Goal: Information Seeking & Learning: Find specific fact

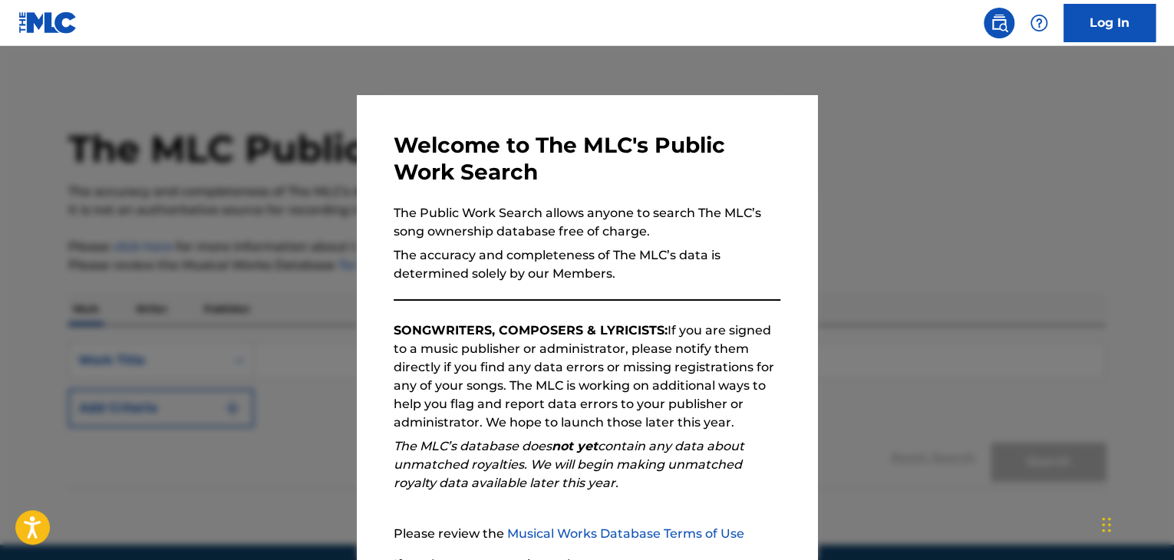
drag, startPoint x: 945, startPoint y: 334, endPoint x: 938, endPoint y: 338, distance: 8.9
click at [940, 339] on div at bounding box center [587, 326] width 1174 height 560
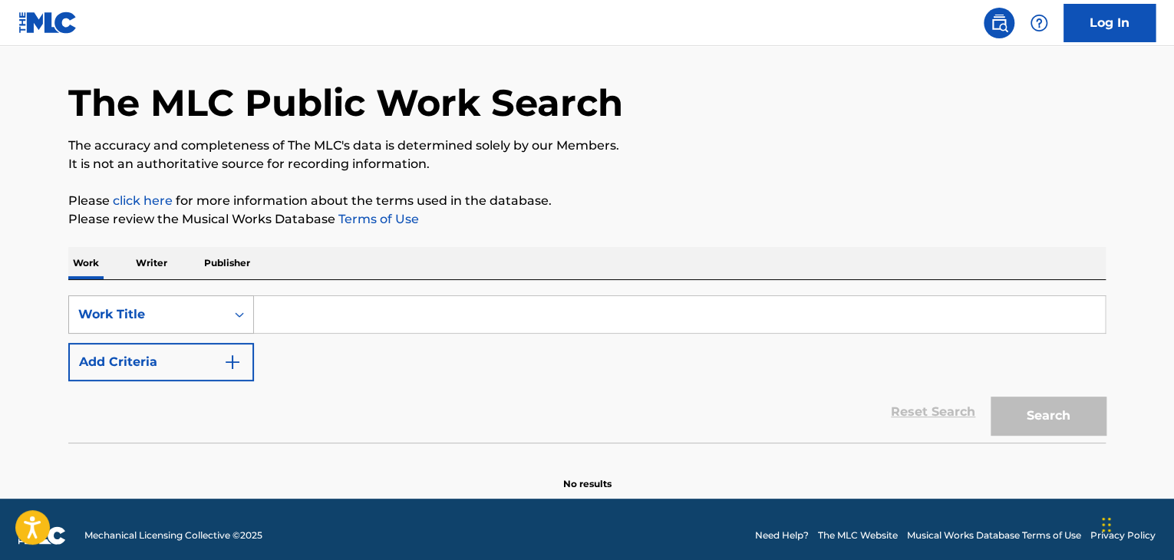
click at [186, 334] on div "Work Title" at bounding box center [161, 314] width 186 height 38
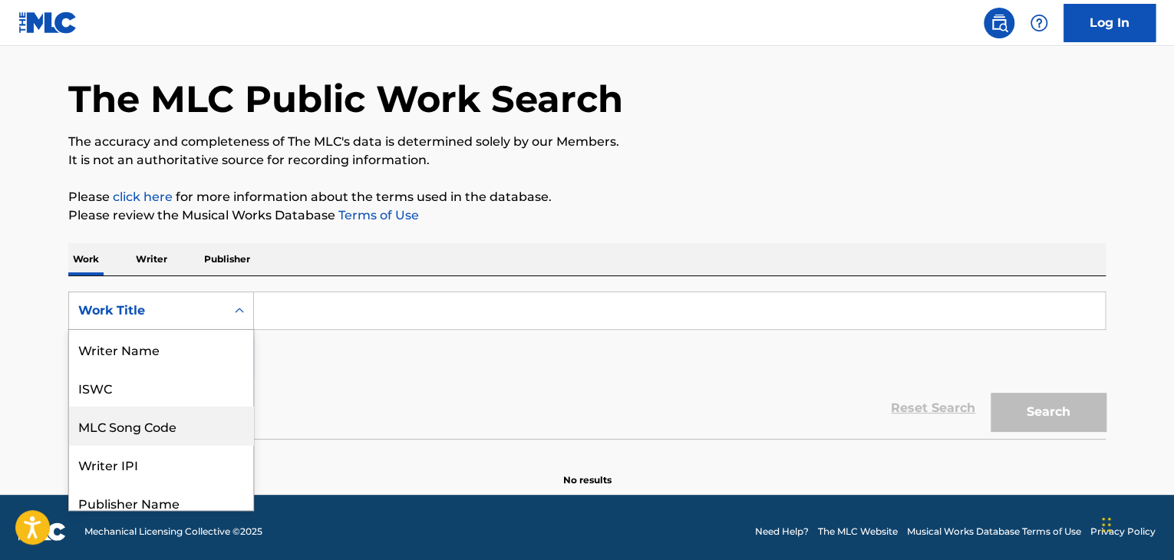
scroll to position [77, 0]
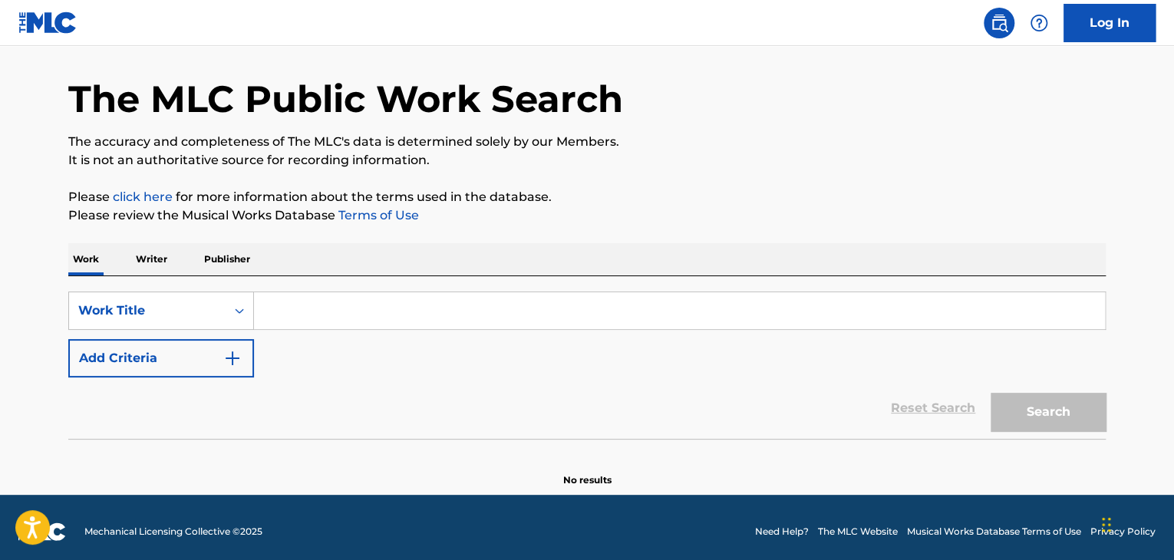
click at [137, 263] on p "Writer" at bounding box center [151, 259] width 41 height 32
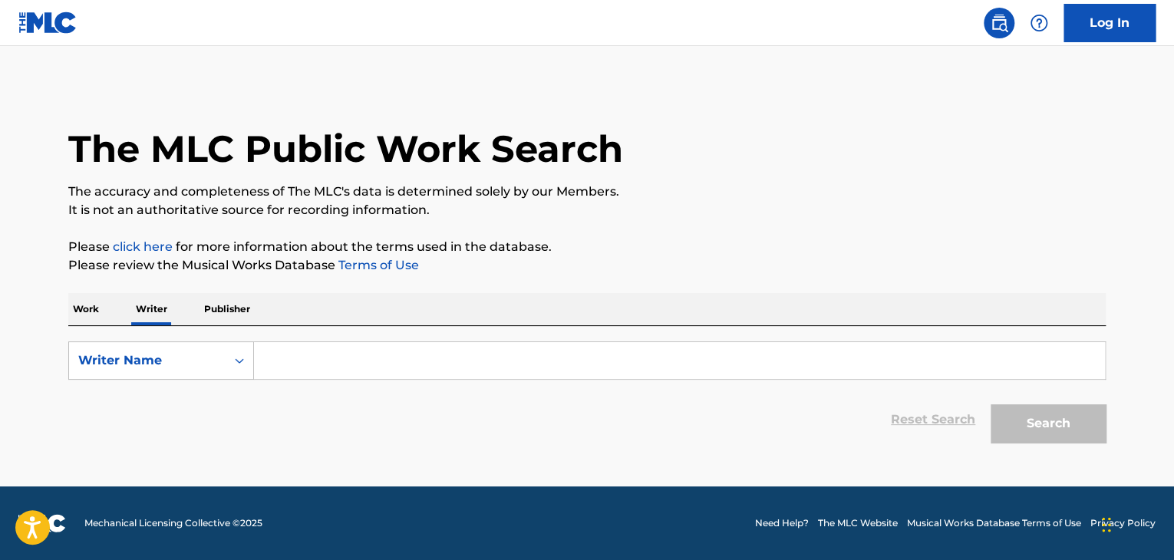
click at [358, 366] on input "Search Form" at bounding box center [679, 360] width 851 height 37
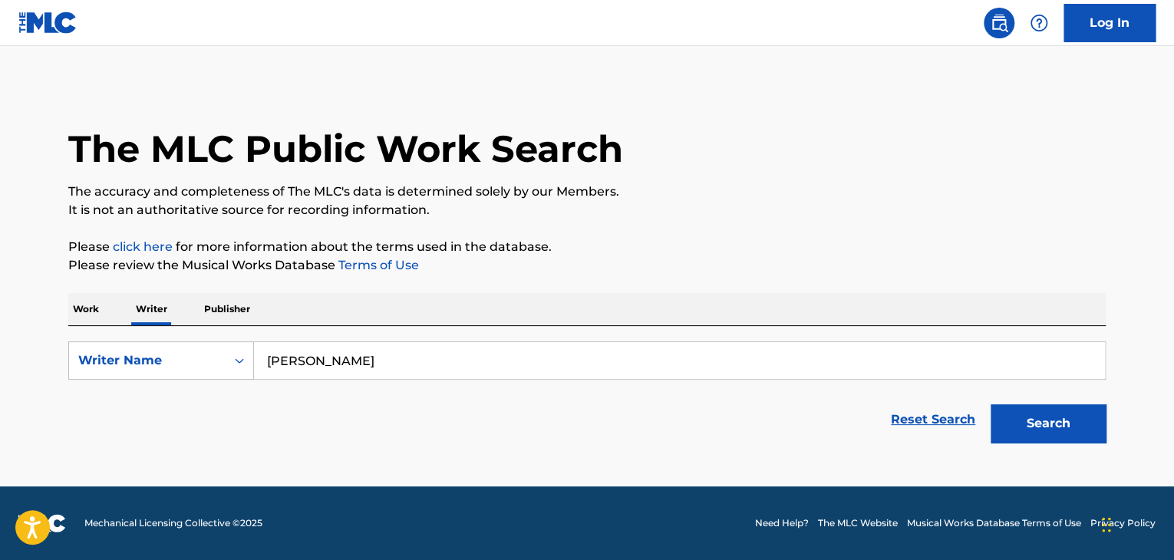
type input "[PERSON_NAME]"
click at [991, 404] on button "Search" at bounding box center [1048, 423] width 115 height 38
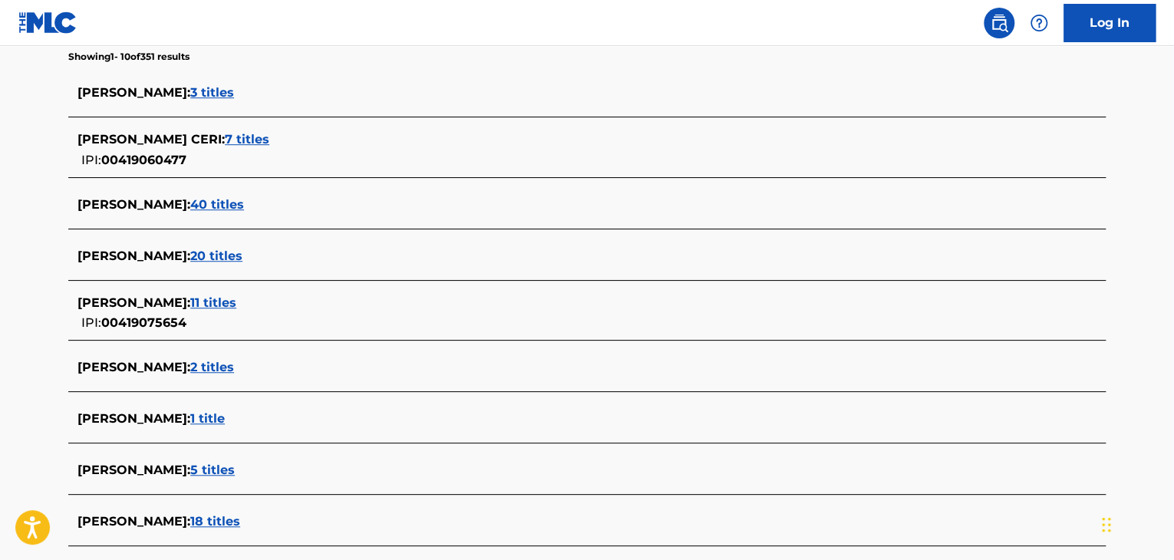
scroll to position [493, 0]
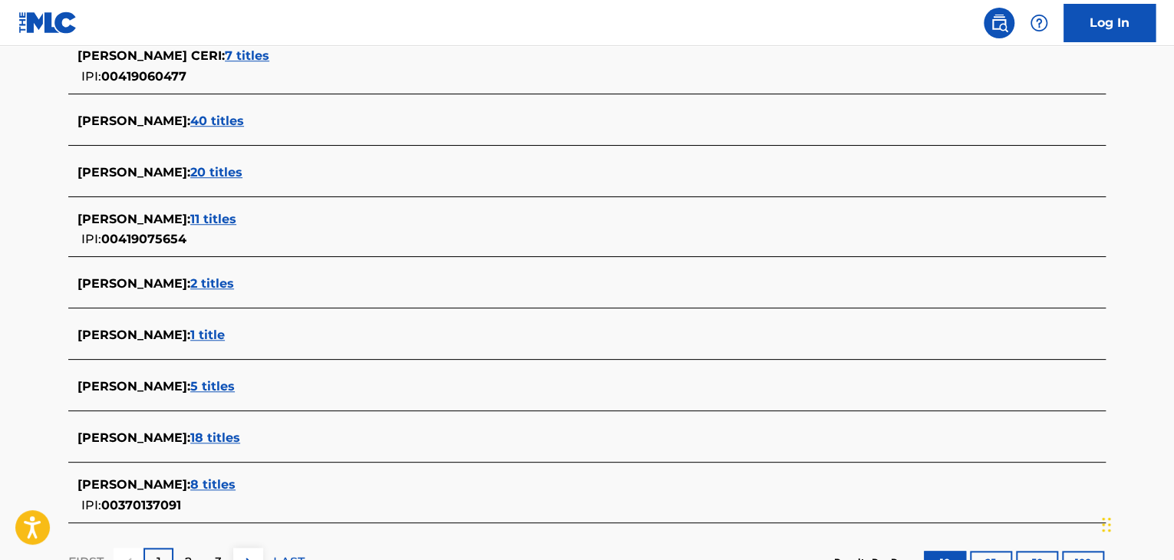
click at [190, 437] on span "18 titles" at bounding box center [215, 437] width 50 height 15
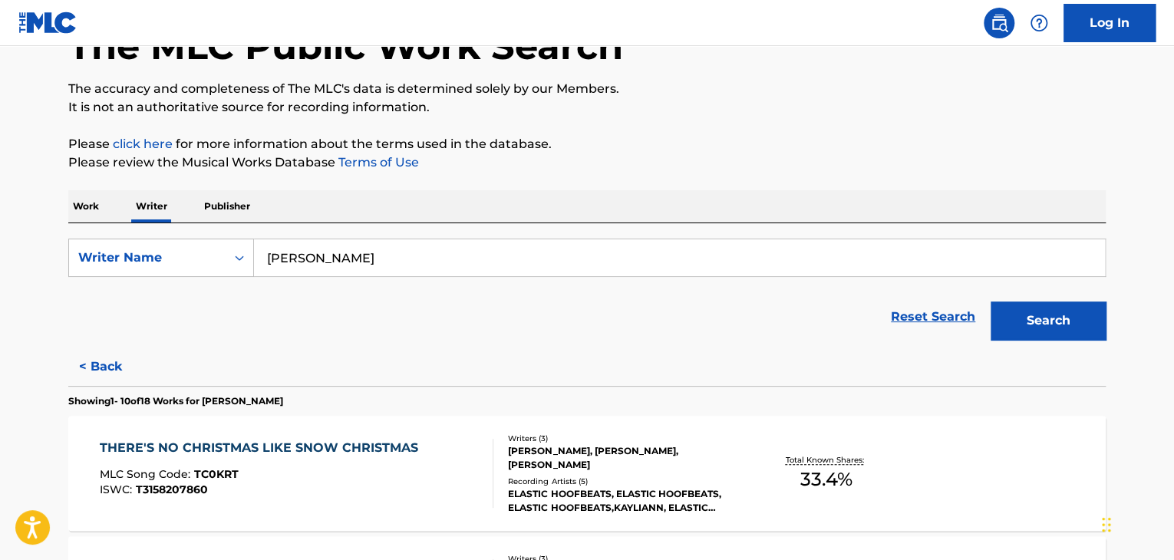
scroll to position [219, 0]
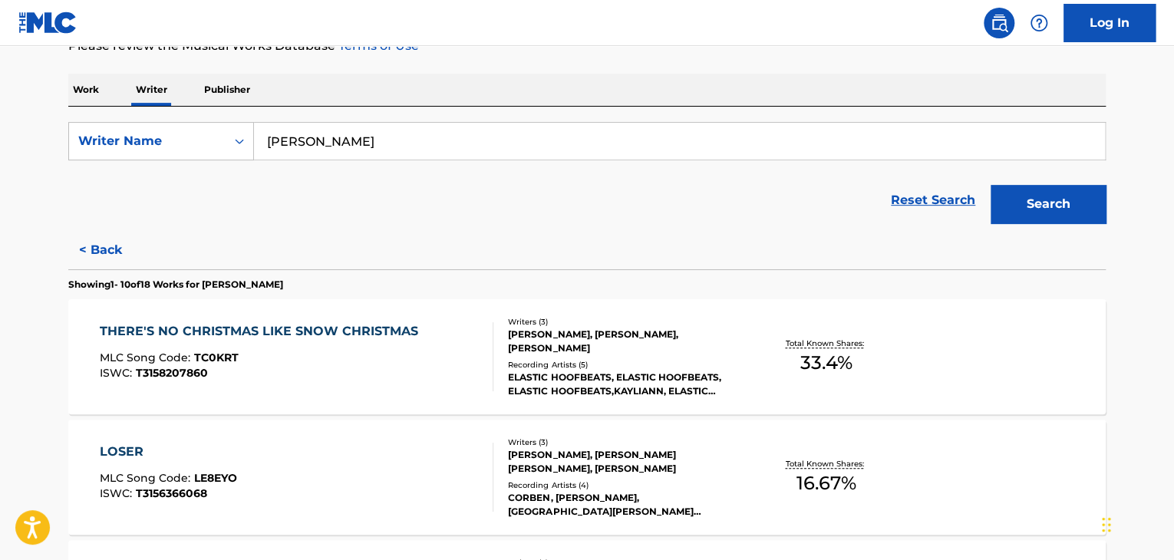
click at [445, 374] on div "THERE'S NO CHRISTMAS LIKE SNOW CHRISTMAS MLC Song Code : TC0KRT ISWC : T3158207…" at bounding box center [297, 356] width 394 height 69
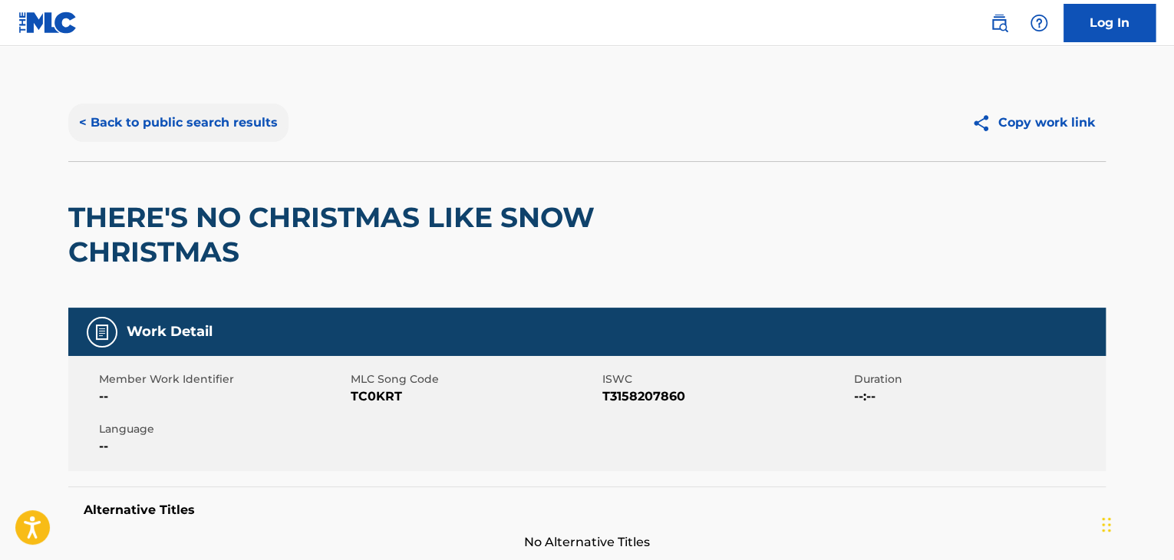
click at [130, 123] on button "< Back to public search results" at bounding box center [178, 123] width 220 height 38
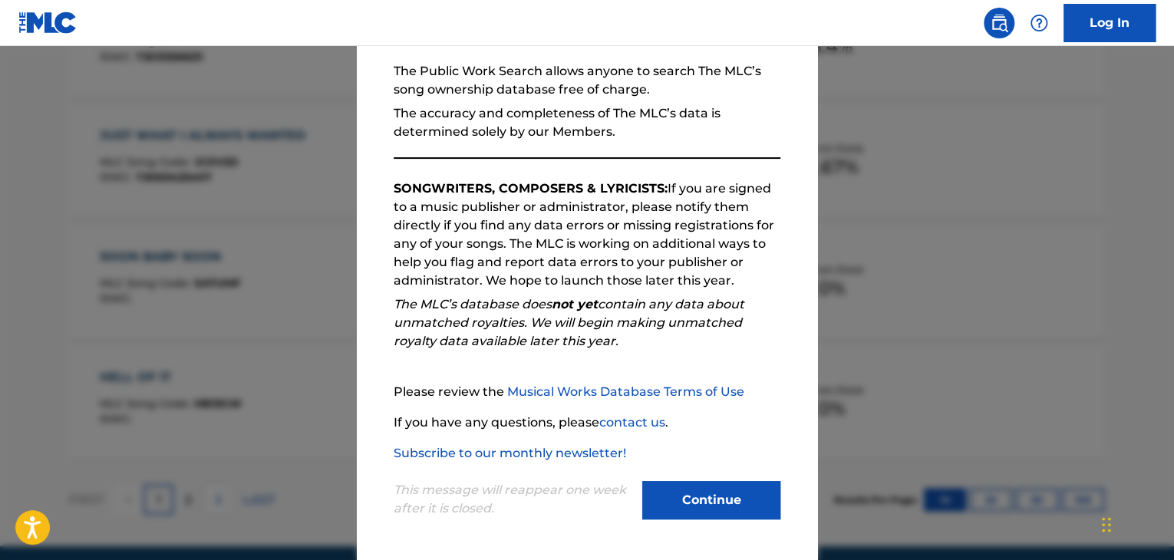
scroll to position [1318, 0]
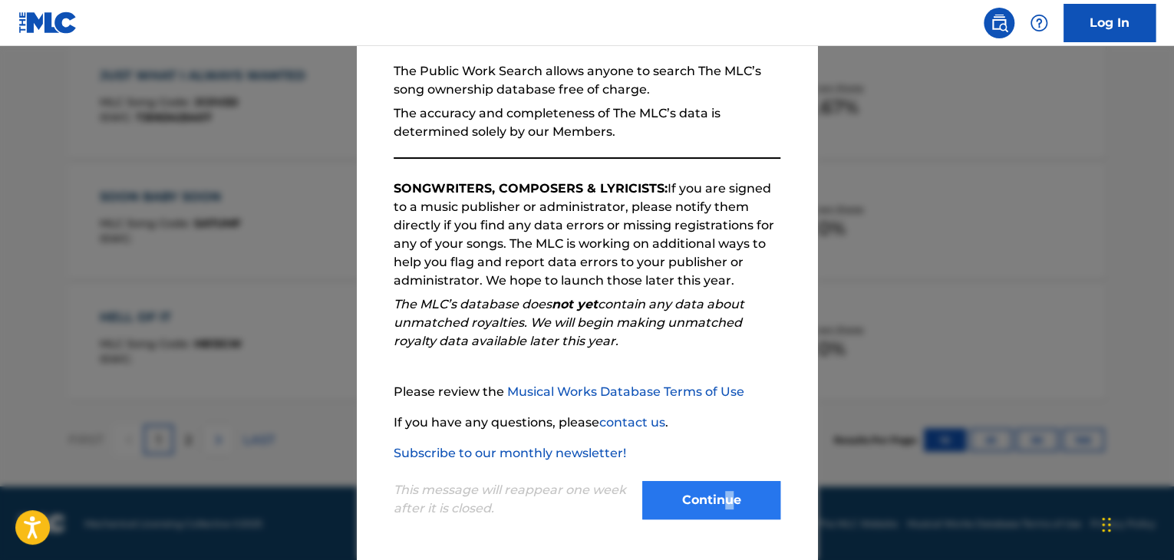
click at [727, 485] on div "This message will reappear one week after it is closed. Continue" at bounding box center [587, 493] width 387 height 61
click at [702, 500] on button "Continue" at bounding box center [711, 500] width 138 height 38
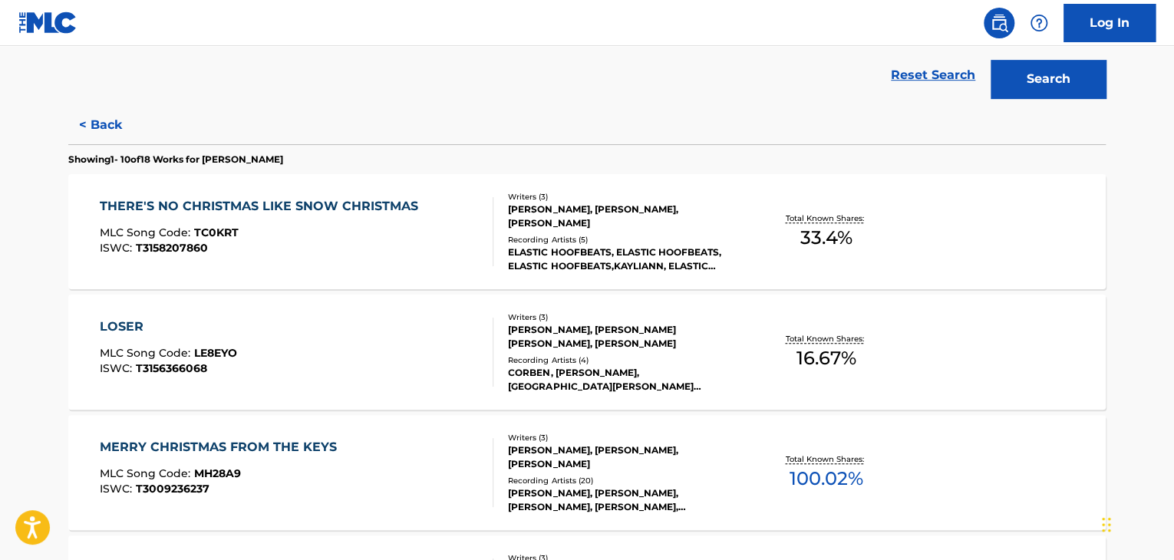
scroll to position [344, 0]
click at [410, 450] on div "MERRY CHRISTMAS FROM THE KEYS MLC Song Code : MH28A9 ISWC : T3009236237" at bounding box center [297, 473] width 394 height 69
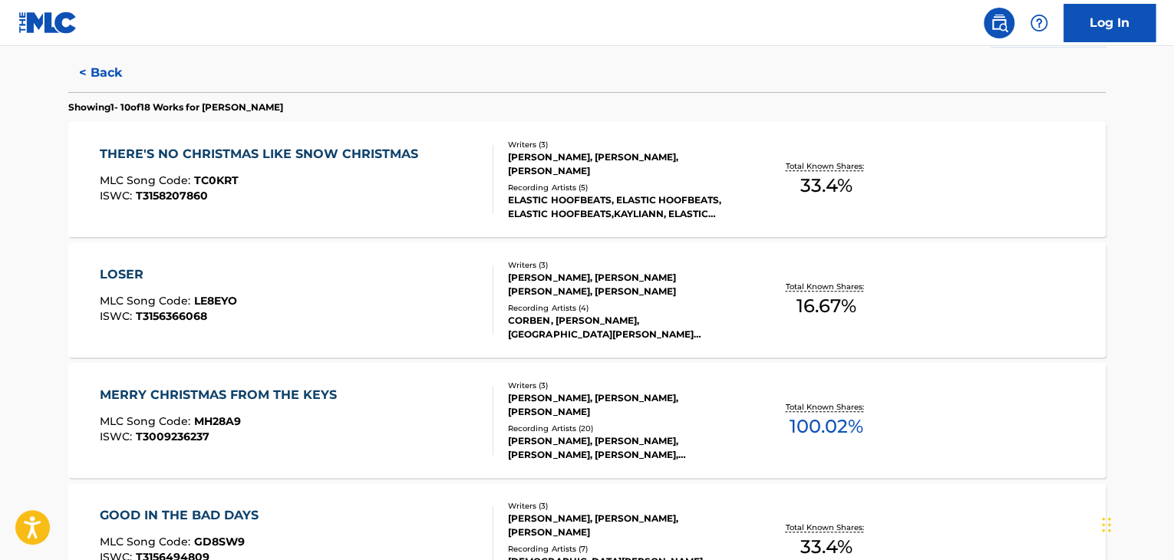
scroll to position [399, 0]
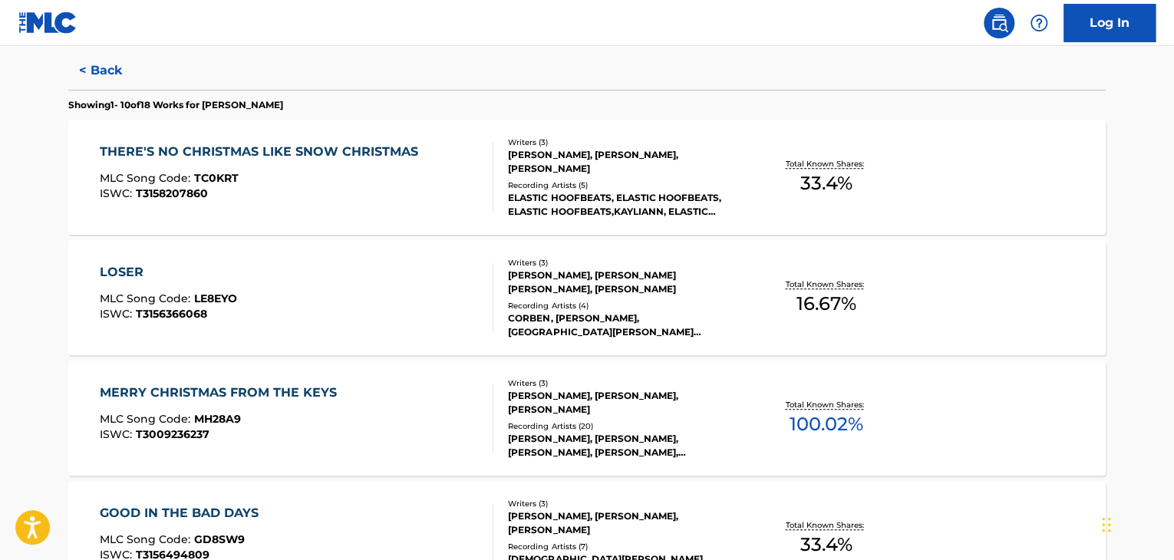
click at [227, 296] on span "LE8EYO" at bounding box center [215, 299] width 43 height 14
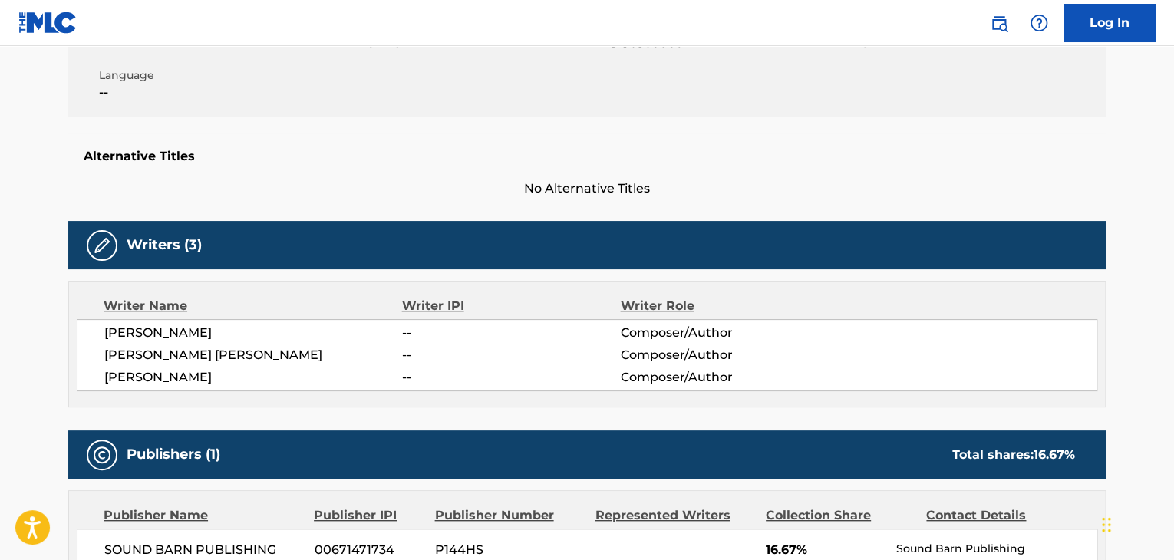
scroll to position [307, 0]
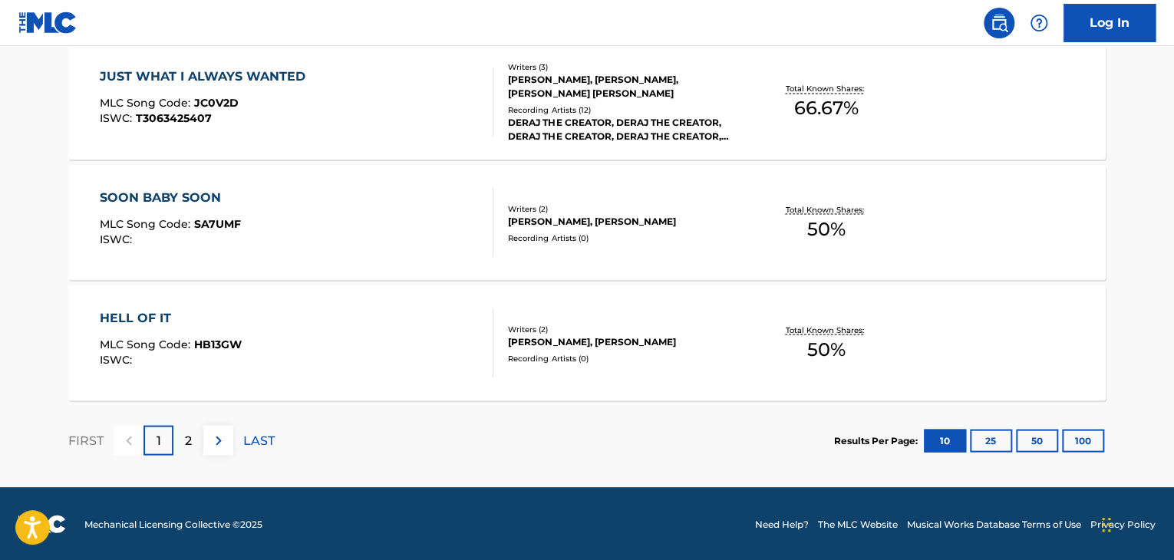
scroll to position [1095, 0]
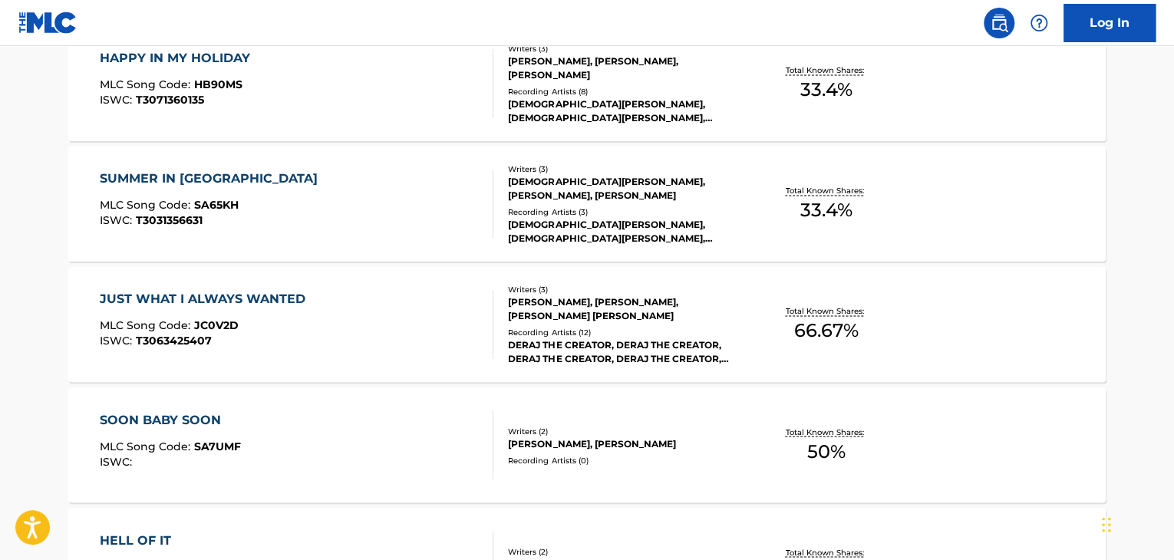
click at [335, 364] on div "JUST WHAT I ALWAYS WANTED MLC Song Code : JC0V2D ISWC : T3063425407 Writers ( 3…" at bounding box center [586, 324] width 1037 height 115
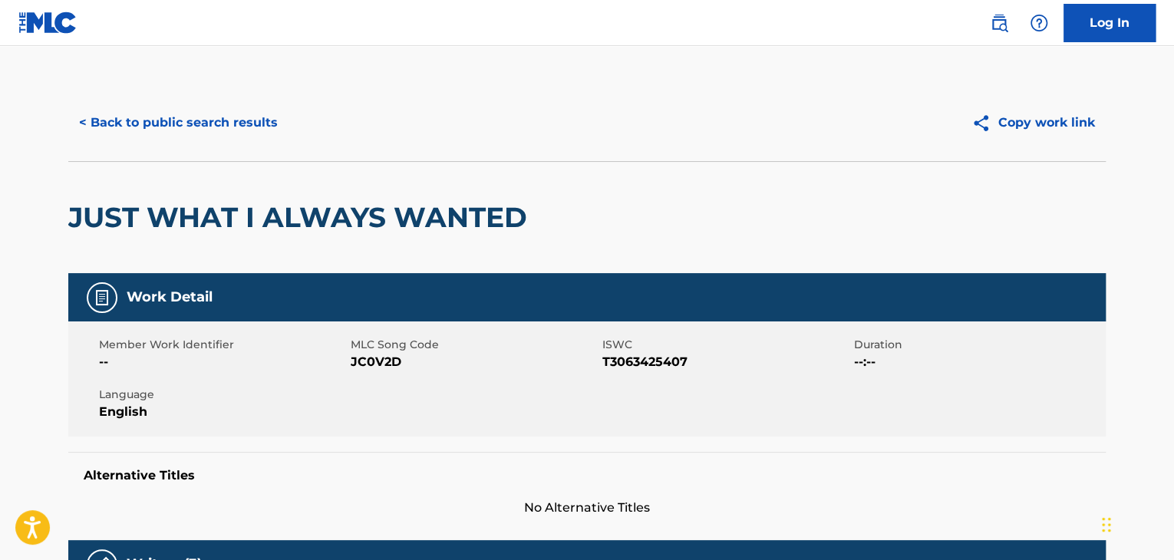
scroll to position [18, 0]
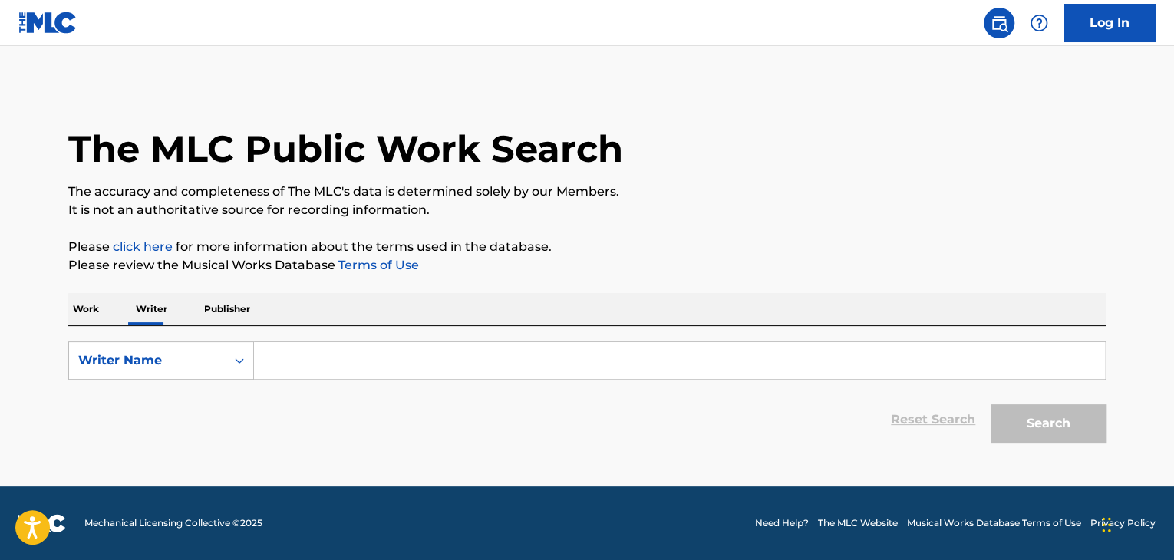
click at [302, 369] on input "Search Form" at bounding box center [679, 360] width 851 height 37
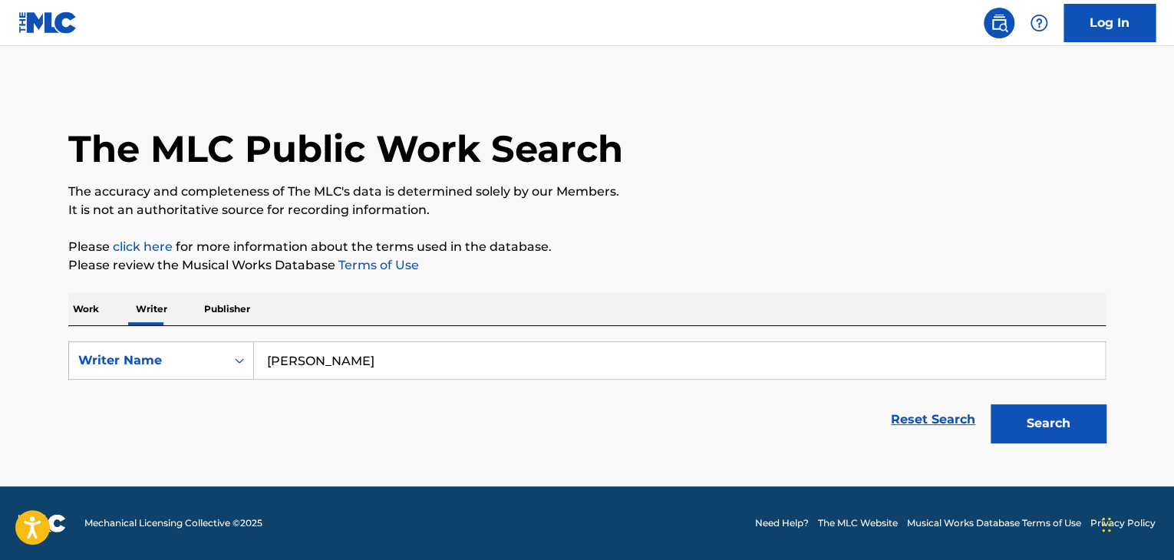
type input "[PERSON_NAME]"
click at [991, 404] on button "Search" at bounding box center [1048, 423] width 115 height 38
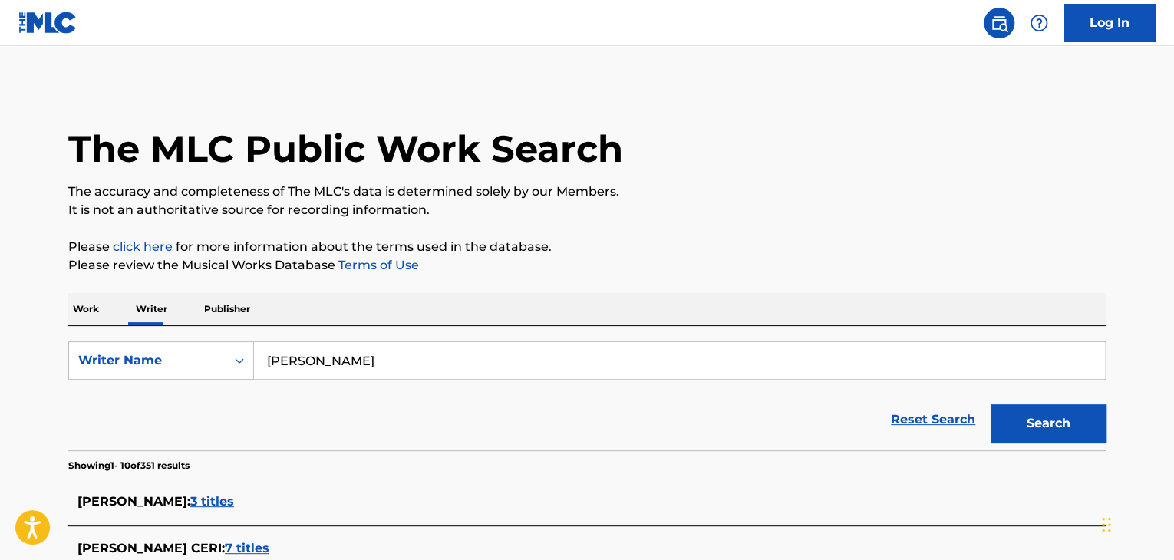
scroll to position [615, 0]
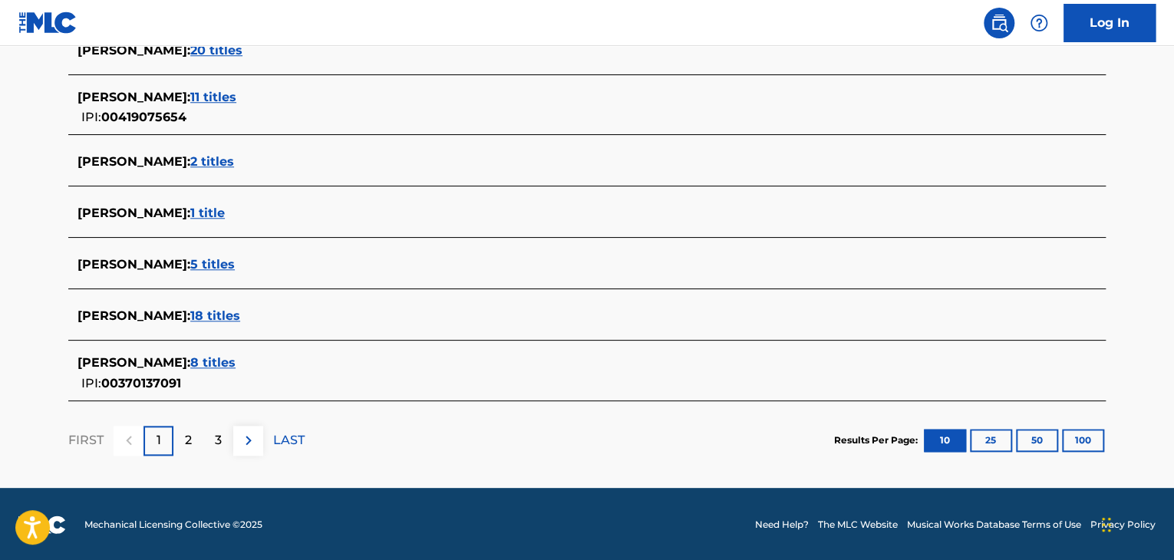
click at [190, 361] on span "8 titles" at bounding box center [212, 362] width 45 height 15
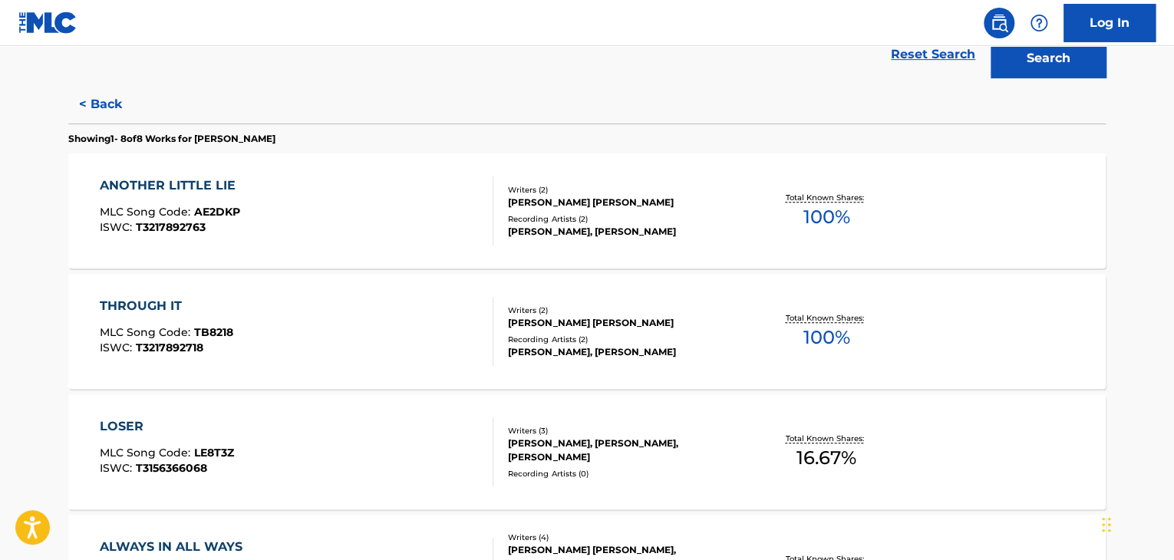
scroll to position [362, 0]
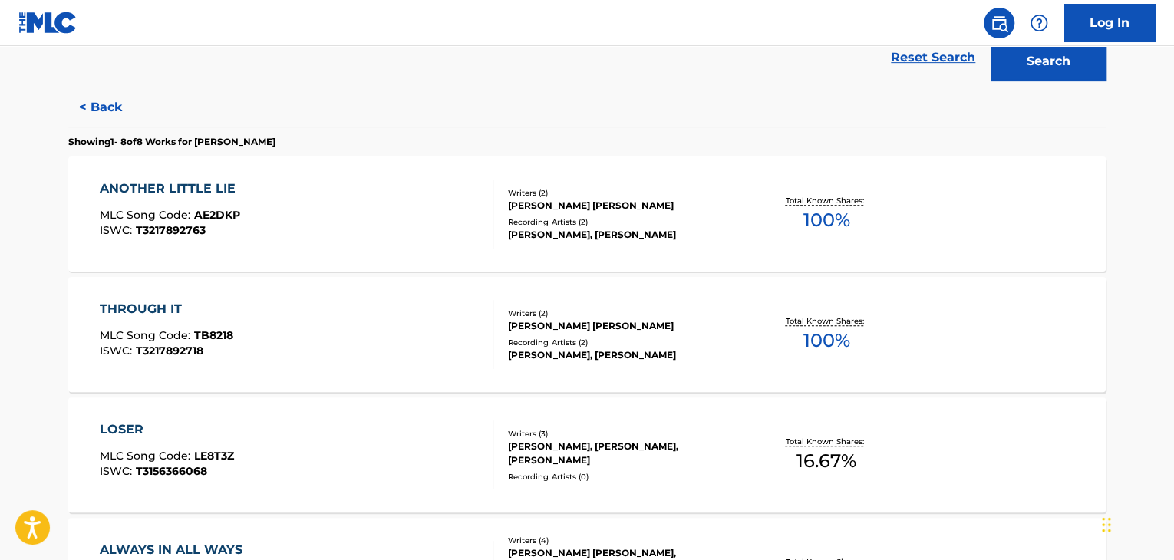
click at [419, 232] on div "ANOTHER LITTLE LIE MLC Song Code : AE2DKP ISWC : T3217892763" at bounding box center [297, 214] width 394 height 69
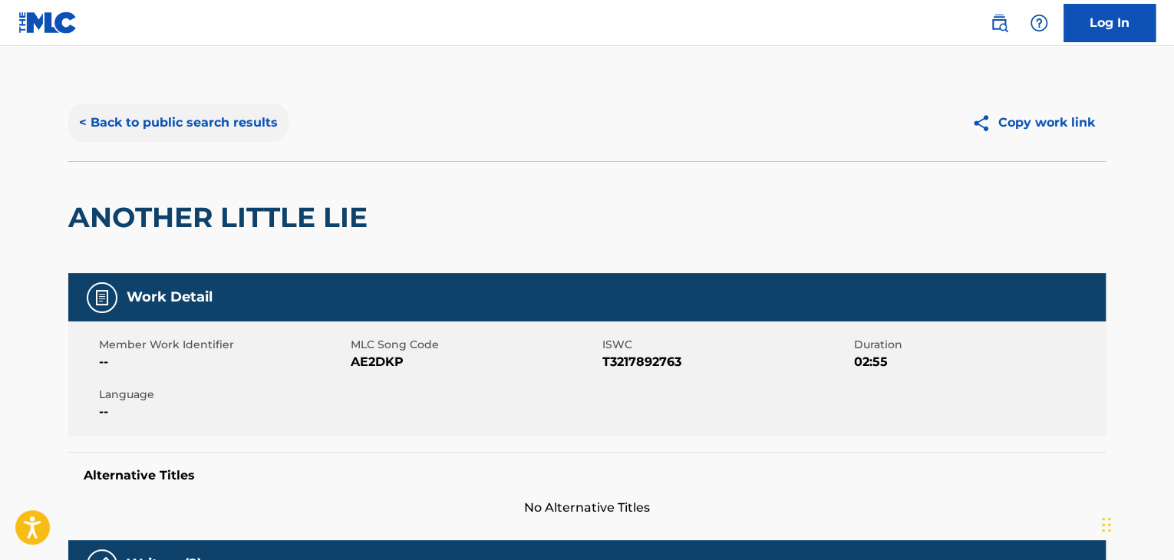
click at [176, 113] on button "< Back to public search results" at bounding box center [178, 123] width 220 height 38
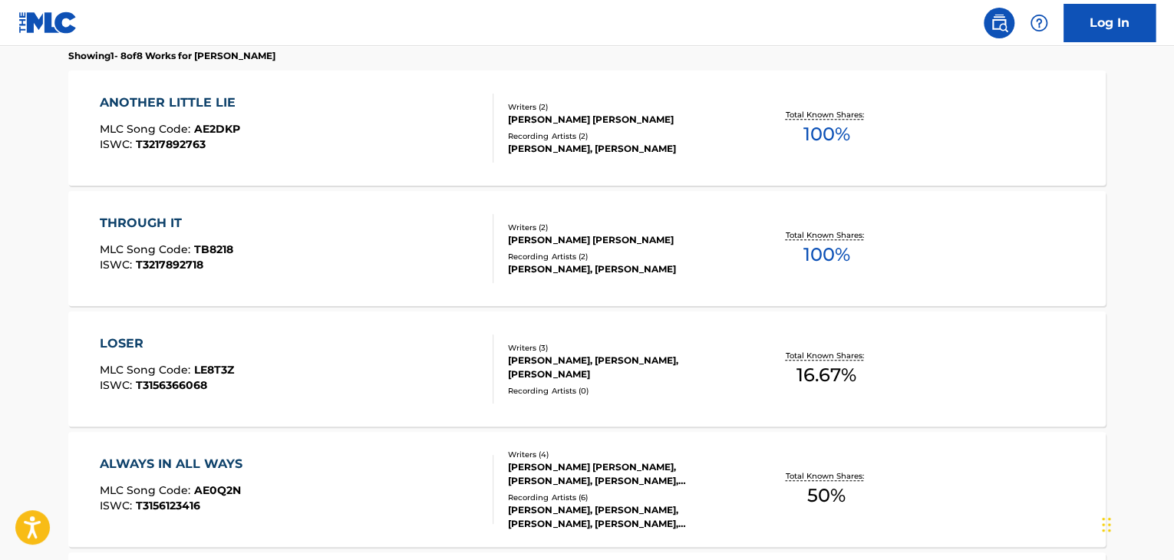
scroll to position [447, 0]
click at [334, 255] on div "THROUGH IT MLC Song Code : TB8218 ISWC : T3217892718" at bounding box center [297, 249] width 394 height 69
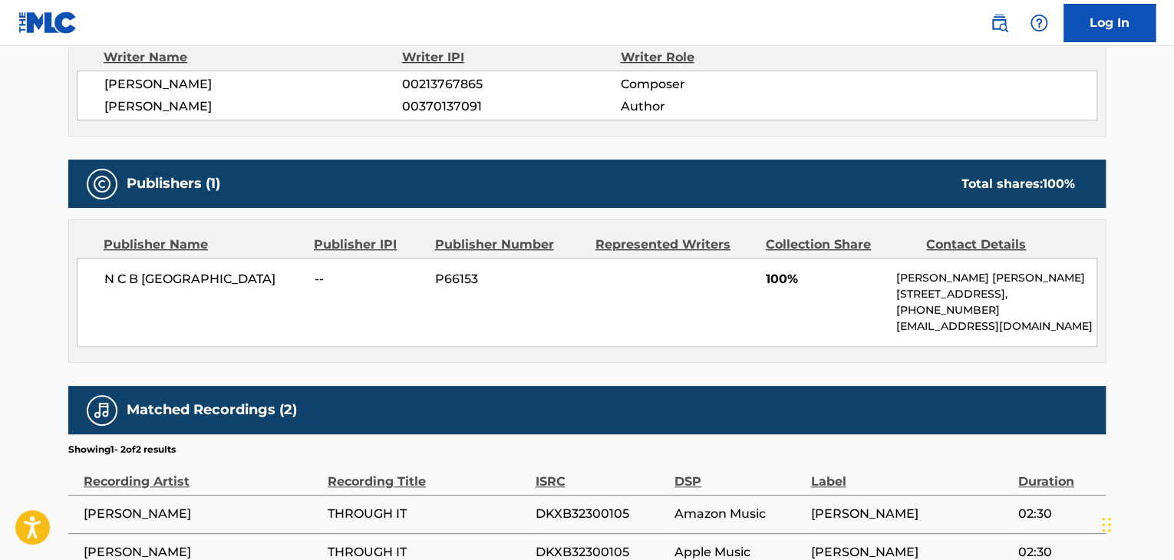
scroll to position [675, 0]
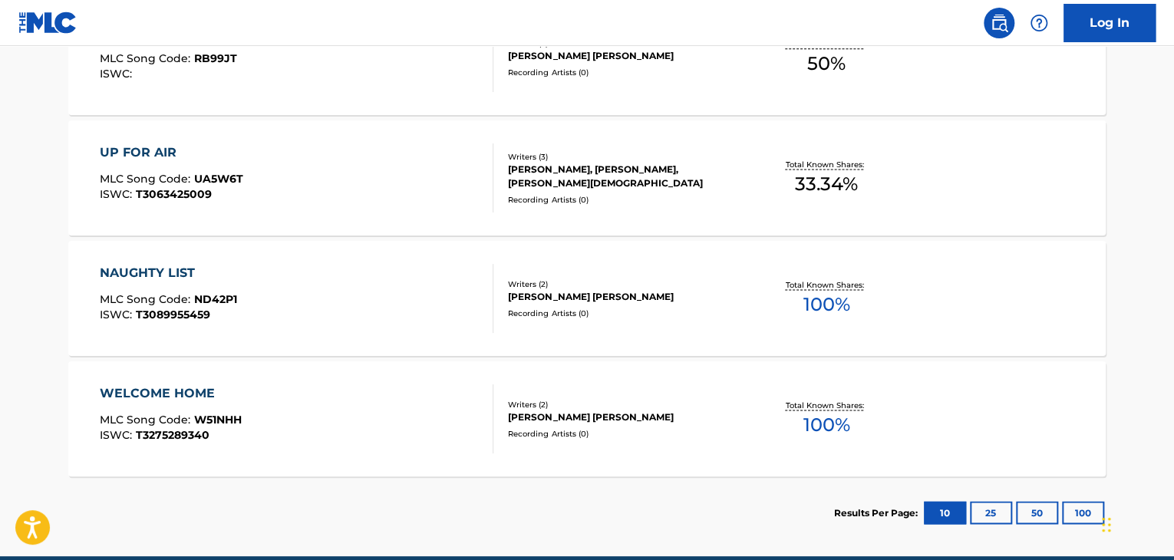
scroll to position [884, 0]
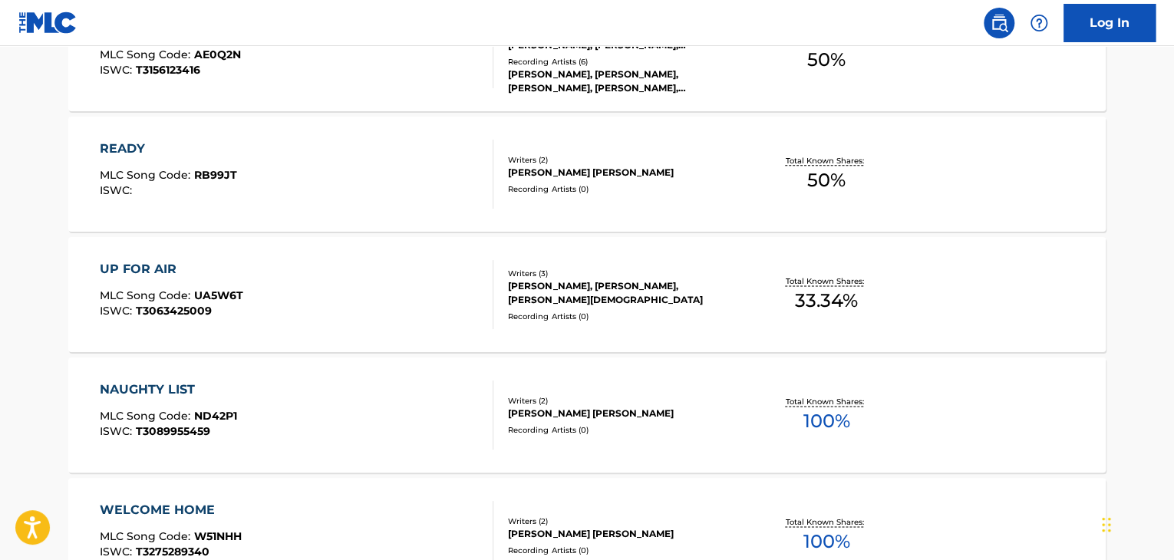
click at [273, 403] on div "NAUGHTY LIST MLC Song Code : ND42P1 ISWC : T3089955459" at bounding box center [297, 415] width 394 height 69
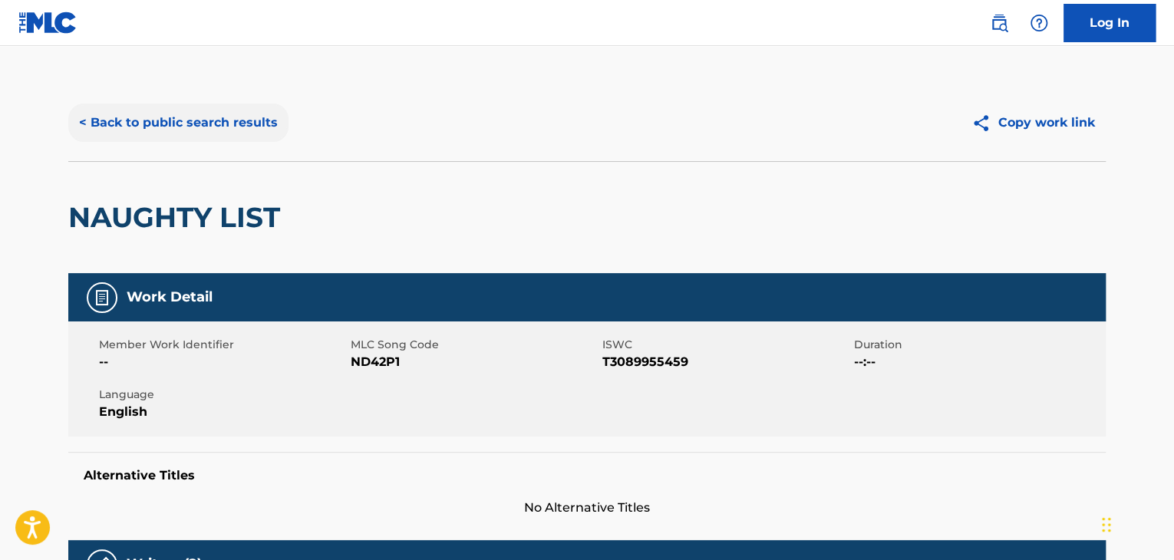
click at [186, 124] on button "< Back to public search results" at bounding box center [178, 123] width 220 height 38
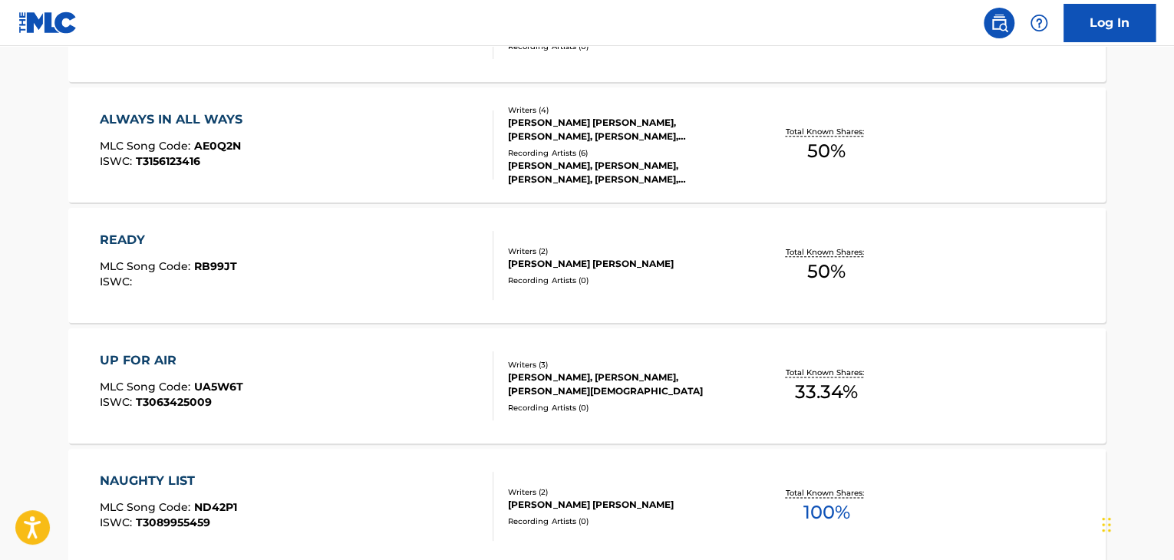
scroll to position [758, 0]
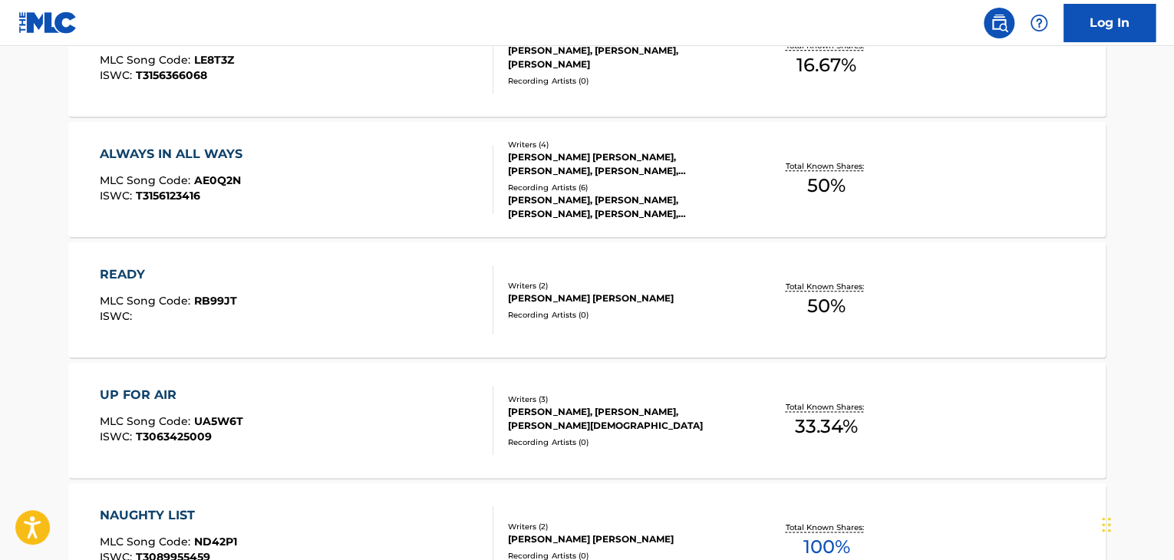
click at [265, 261] on div "READY MLC Song Code : RB99JT ISWC : Writers ( 2 ) [PERSON_NAME] [PERSON_NAME] R…" at bounding box center [586, 299] width 1037 height 115
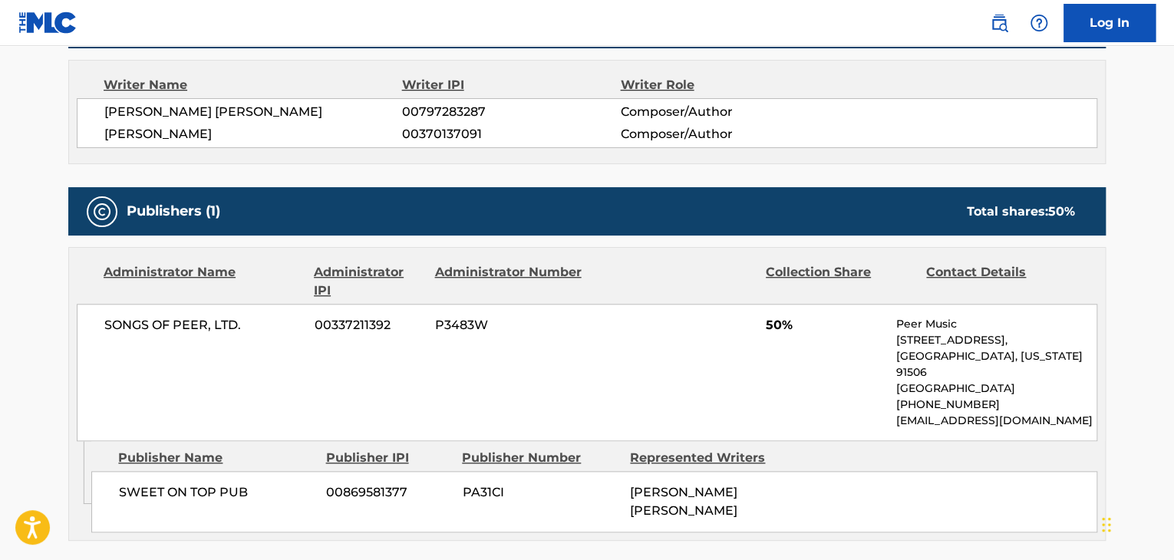
scroll to position [530, 0]
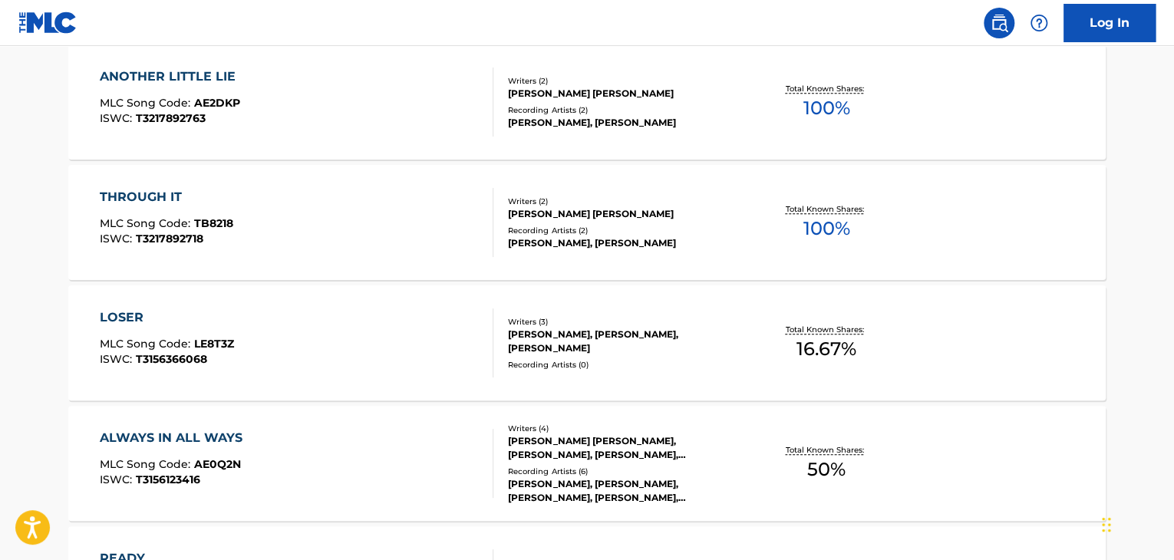
scroll to position [483, 0]
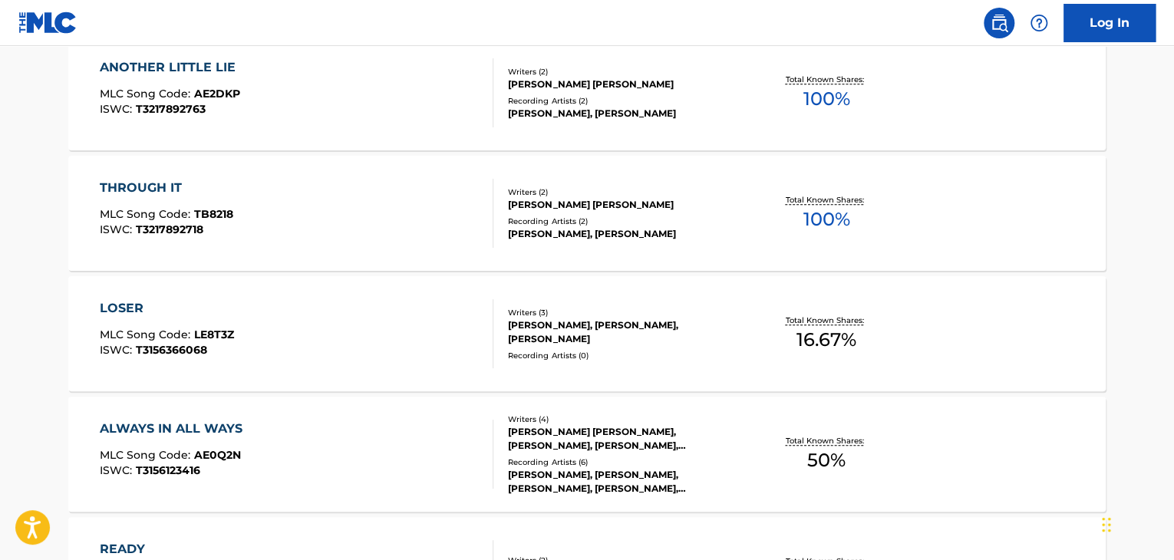
click at [246, 347] on div "LOSER MLC Song Code : LE8T3Z ISWC : T3156366068" at bounding box center [297, 333] width 394 height 69
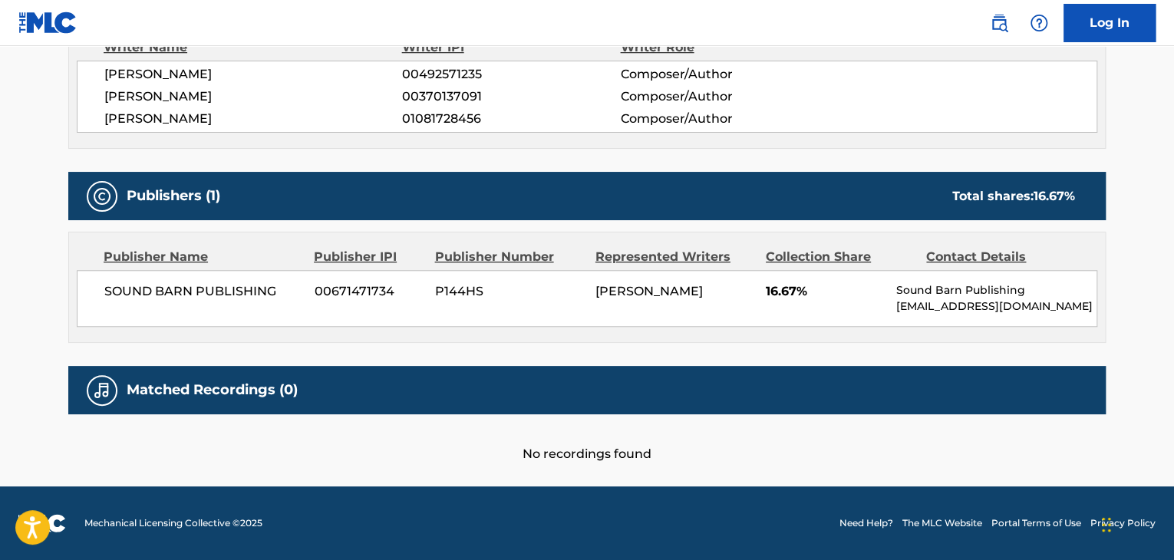
scroll to position [581, 0]
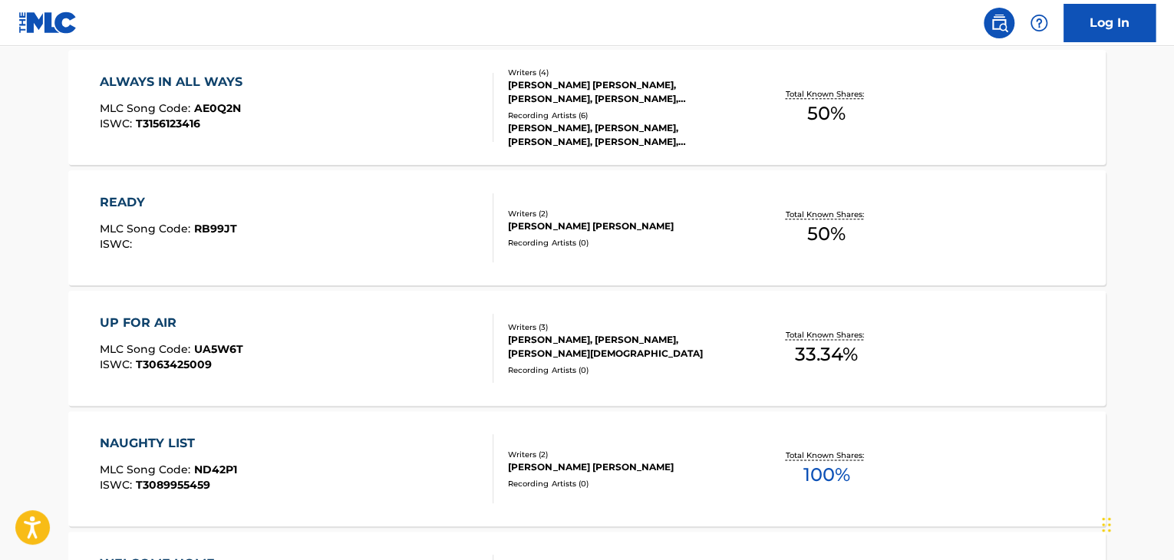
scroll to position [689, 0]
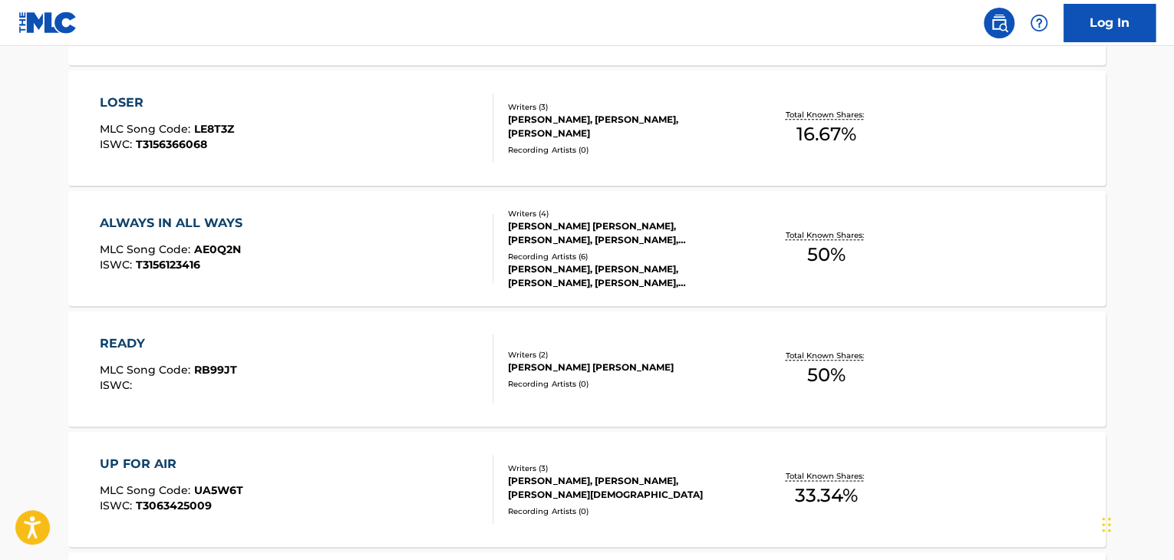
click at [387, 458] on div "UP FOR AIR MLC Song Code : UA5W6T ISWC : T3063425009" at bounding box center [297, 489] width 394 height 69
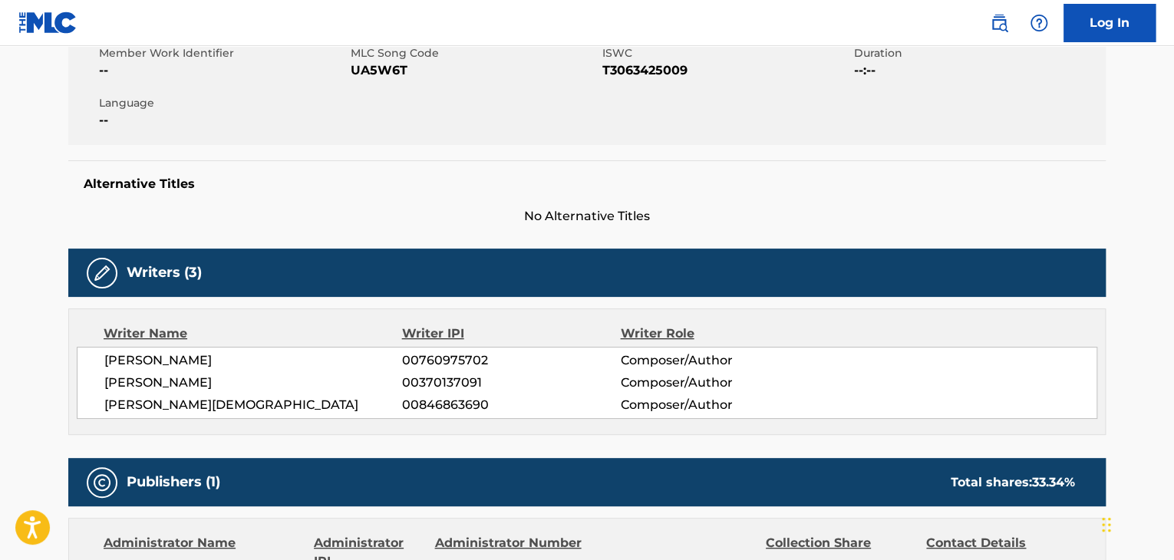
scroll to position [180, 0]
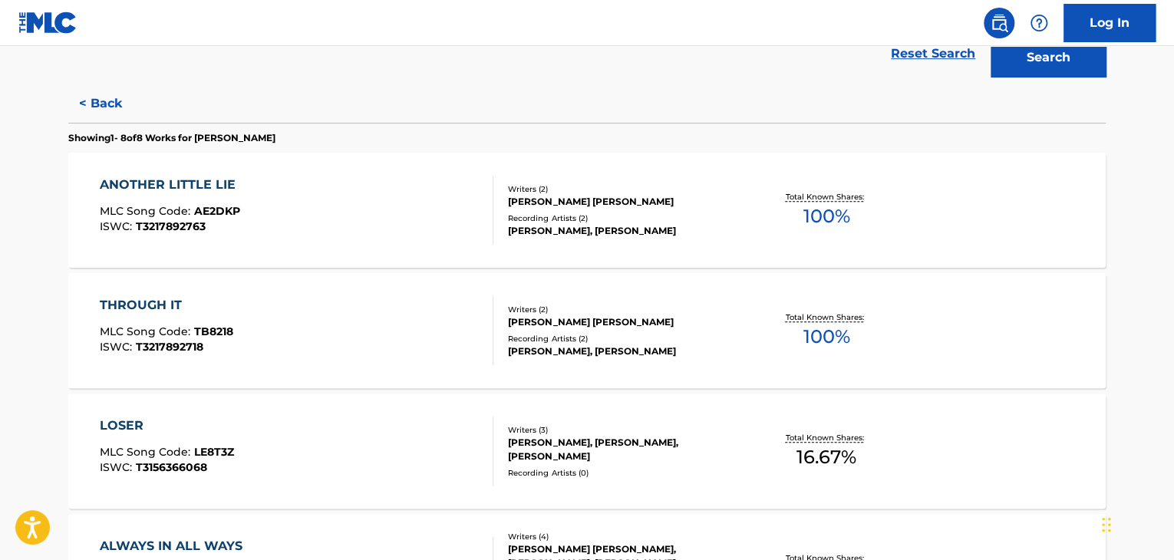
scroll to position [401, 0]
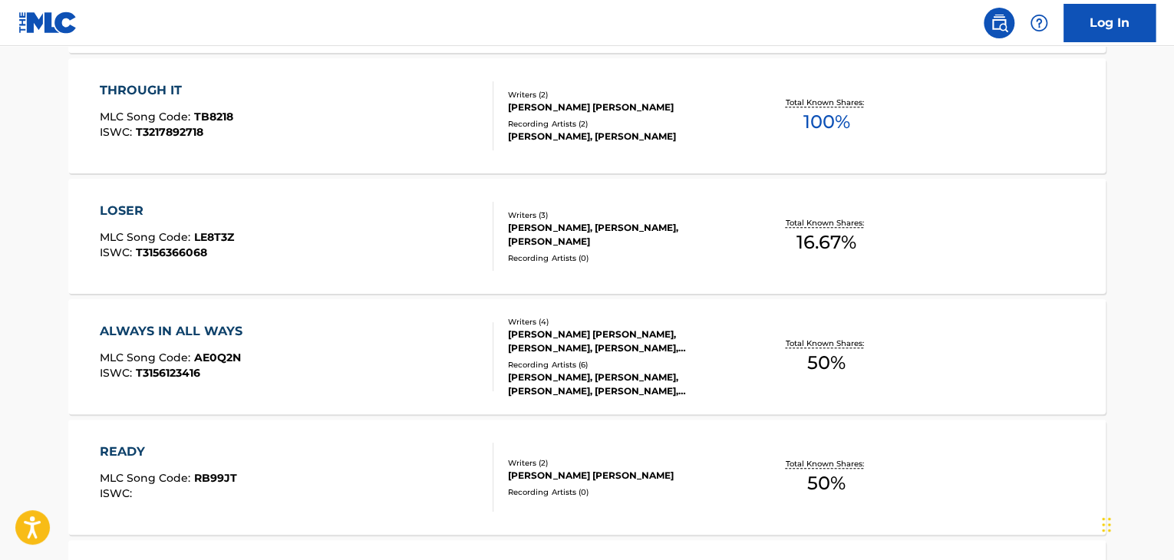
click at [297, 374] on div "ALWAYS IN ALL WAYS MLC Song Code : AE0Q2N ISWC : T3156123416" at bounding box center [297, 356] width 394 height 69
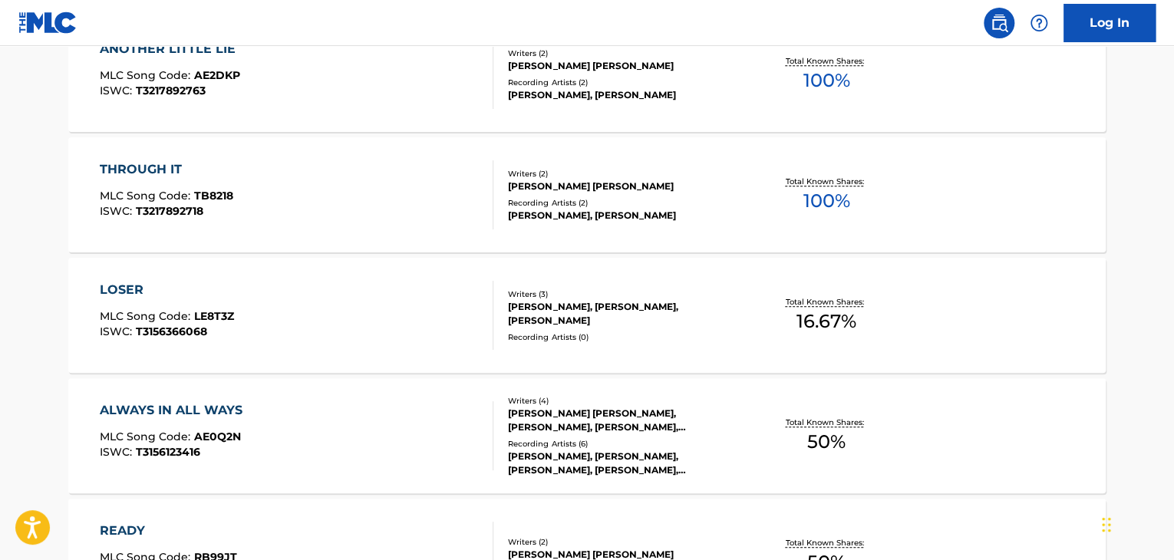
scroll to position [652, 0]
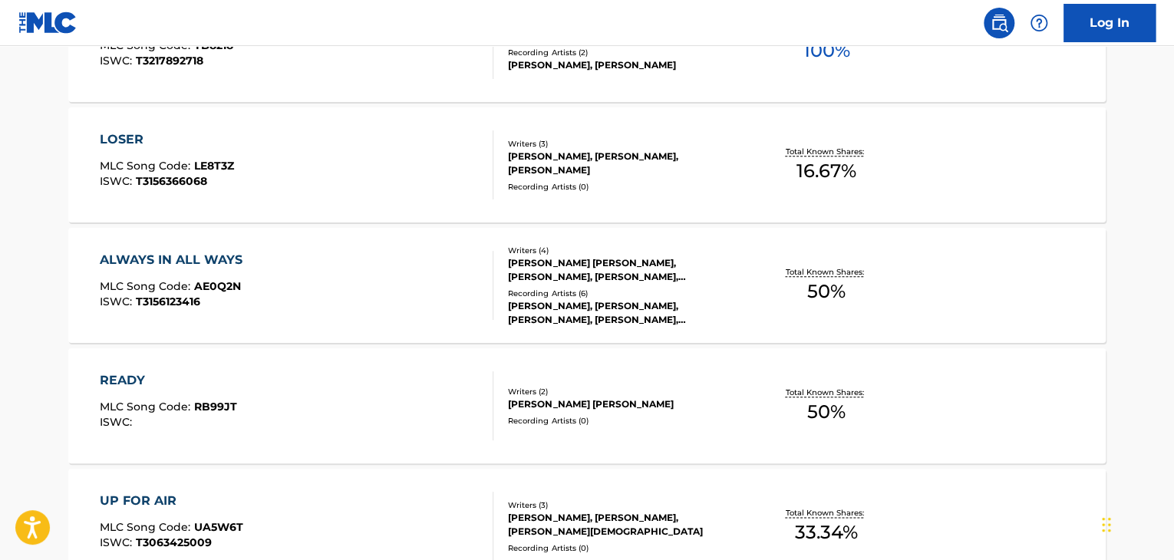
click at [302, 295] on div "ALWAYS IN ALL WAYS MLC Song Code : AE0Q2N ISWC : T3156123416" at bounding box center [297, 285] width 394 height 69
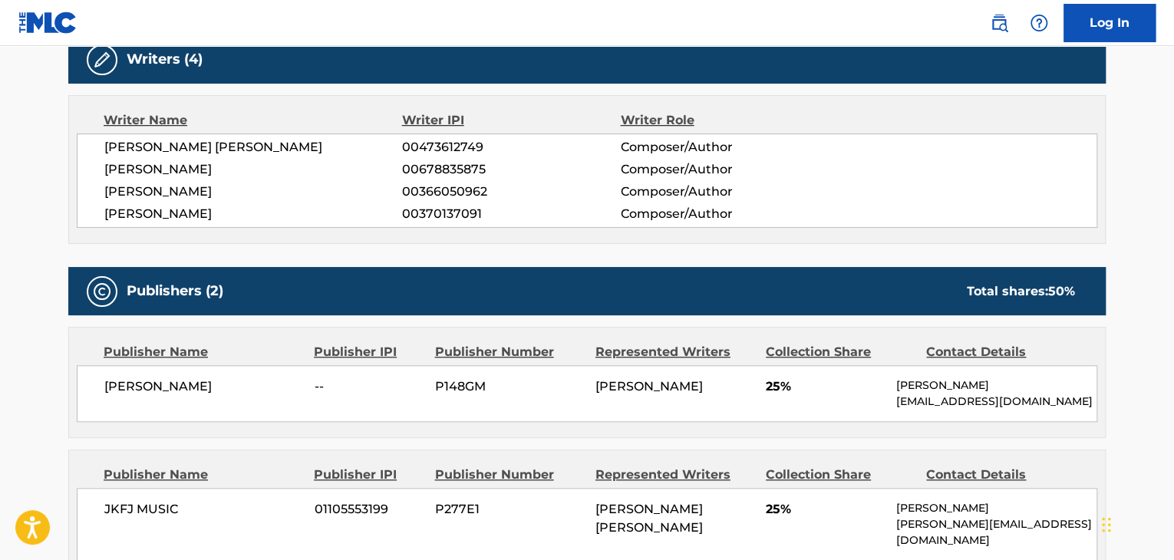
scroll to position [500, 0]
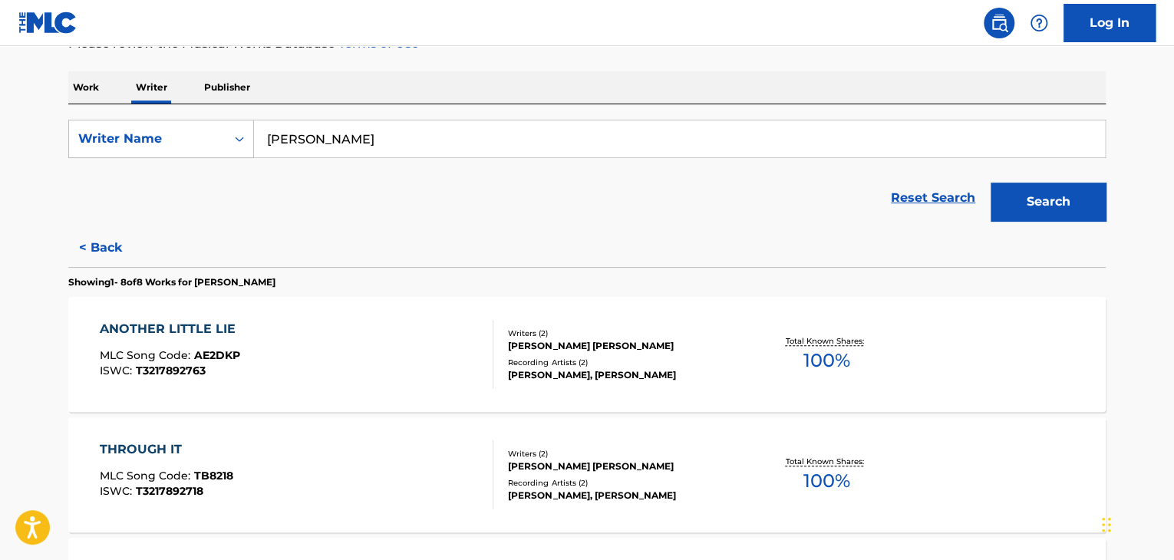
scroll to position [105, 0]
